Goal: Find specific page/section: Find specific page/section

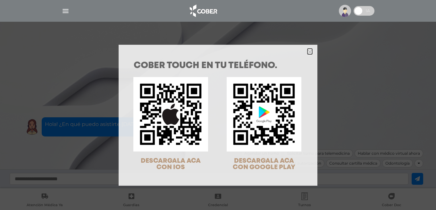
click at [307, 50] on icon "Close" at bounding box center [309, 52] width 5 height 5
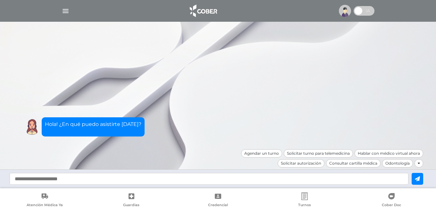
click at [65, 11] on img "button" at bounding box center [65, 11] width 8 height 8
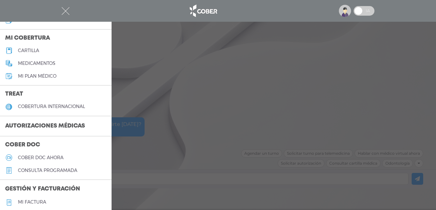
scroll to position [96, 0]
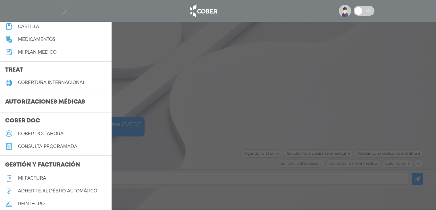
click at [25, 101] on h3 "Autorizaciones médicas" at bounding box center [45, 102] width 90 height 12
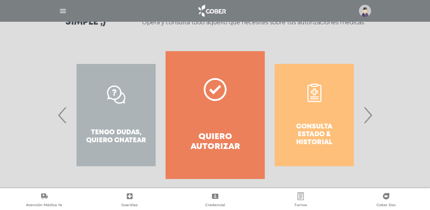
scroll to position [111, 0]
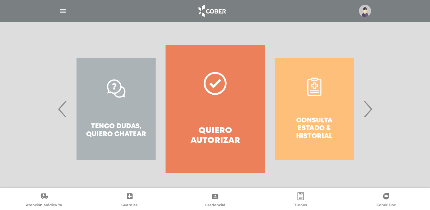
click at [369, 110] on span "›" at bounding box center [368, 109] width 12 height 35
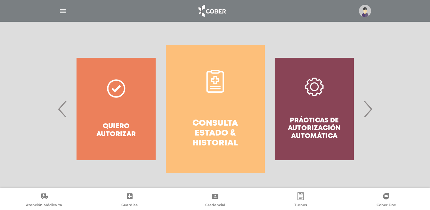
click at [217, 113] on link "Consulta estado & historial" at bounding box center [215, 109] width 99 height 128
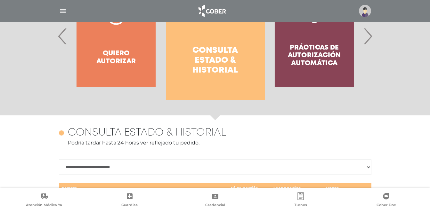
scroll to position [188, 0]
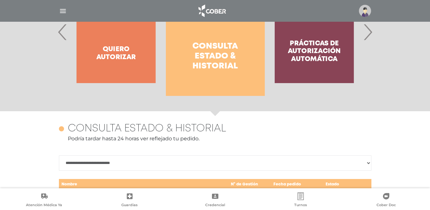
click at [368, 162] on select "**********" at bounding box center [215, 163] width 313 height 15
select select "**********"
click at [59, 156] on select "**********" at bounding box center [215, 163] width 313 height 15
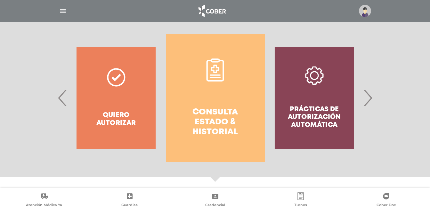
scroll to position [124, 0]
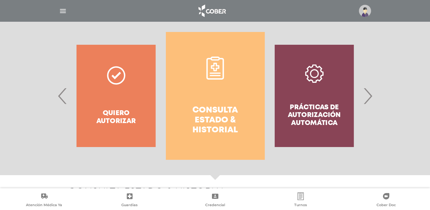
click at [63, 10] on img "button" at bounding box center [63, 11] width 8 height 8
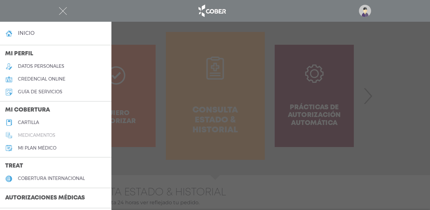
click at [35, 134] on h5 "medicamentos" at bounding box center [36, 135] width 37 height 5
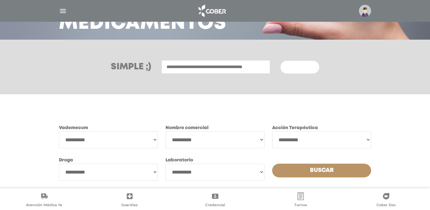
scroll to position [44, 0]
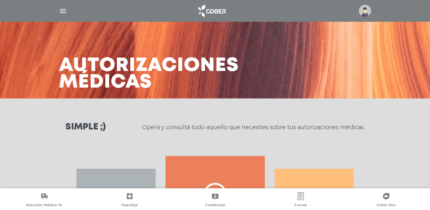
click at [61, 10] on img "button" at bounding box center [63, 11] width 8 height 8
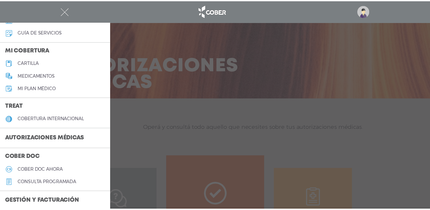
scroll to position [28, 0]
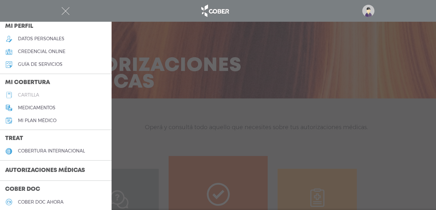
click at [29, 94] on h5 "cartilla" at bounding box center [28, 95] width 21 height 5
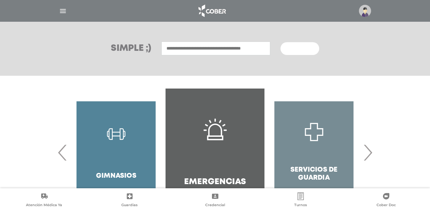
scroll to position [96, 0]
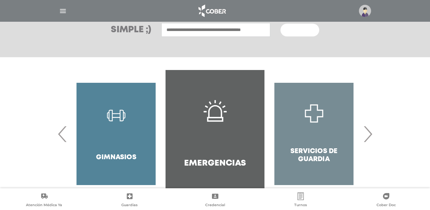
click at [117, 120] on div "Gimnasios" at bounding box center [116, 134] width 99 height 128
click at [63, 130] on span "‹" at bounding box center [62, 134] width 12 height 35
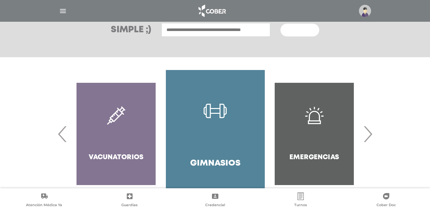
click at [201, 121] on link "Gimnasios" at bounding box center [215, 134] width 99 height 128
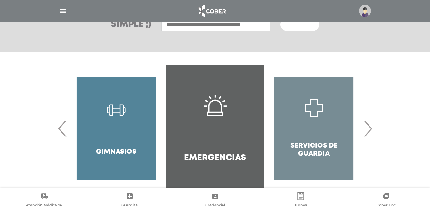
scroll to position [119, 0]
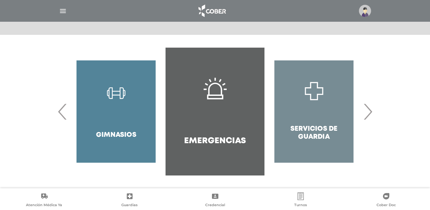
click at [371, 115] on span "›" at bounding box center [368, 111] width 12 height 35
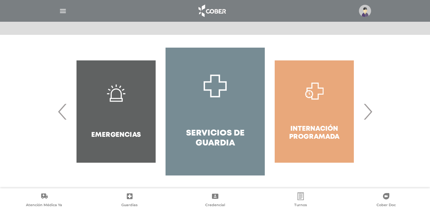
click at [371, 115] on span "›" at bounding box center [368, 111] width 12 height 35
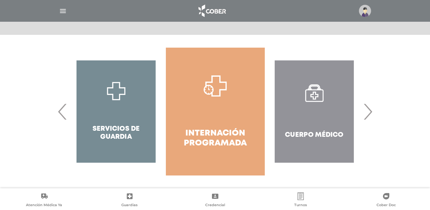
click at [370, 115] on span "›" at bounding box center [368, 111] width 12 height 35
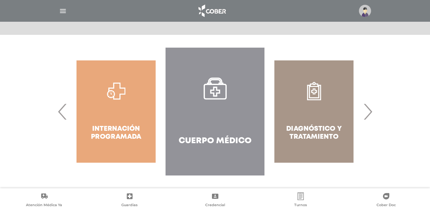
click at [370, 115] on span "›" at bounding box center [368, 111] width 12 height 35
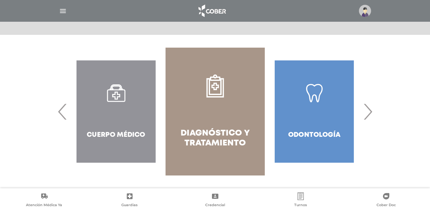
click at [368, 114] on span "›" at bounding box center [368, 111] width 12 height 35
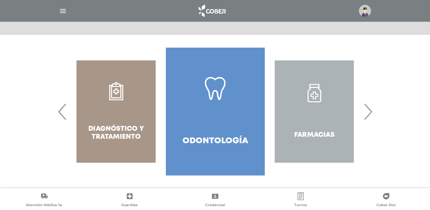
click at [367, 113] on span "›" at bounding box center [368, 111] width 12 height 35
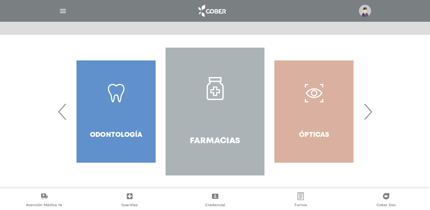
click at [210, 109] on link "Farmacias" at bounding box center [215, 112] width 99 height 128
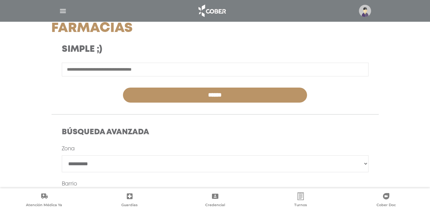
scroll to position [96, 0]
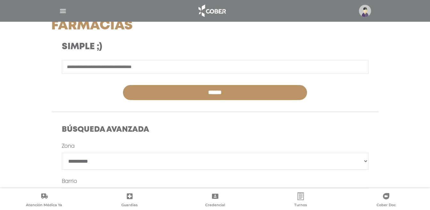
click at [83, 67] on input "text" at bounding box center [215, 67] width 307 height 14
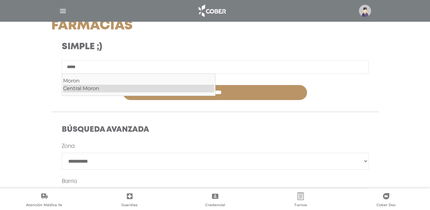
drag, startPoint x: 102, startPoint y: 89, endPoint x: 106, endPoint y: 88, distance: 4.6
click at [102, 89] on div "Central Moron" at bounding box center [138, 89] width 151 height 8
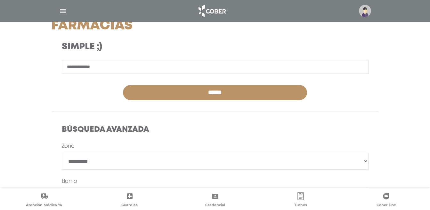
type input "**********"
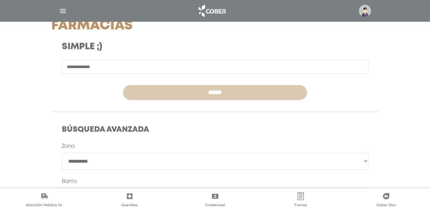
click at [169, 93] on input "******" at bounding box center [215, 92] width 184 height 15
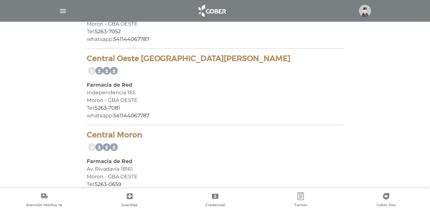
scroll to position [253, 0]
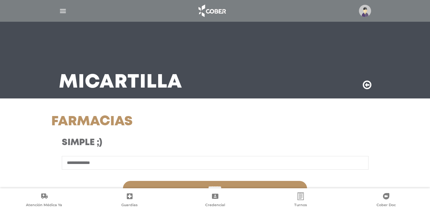
scroll to position [96, 0]
